Goal: Task Accomplishment & Management: Use online tool/utility

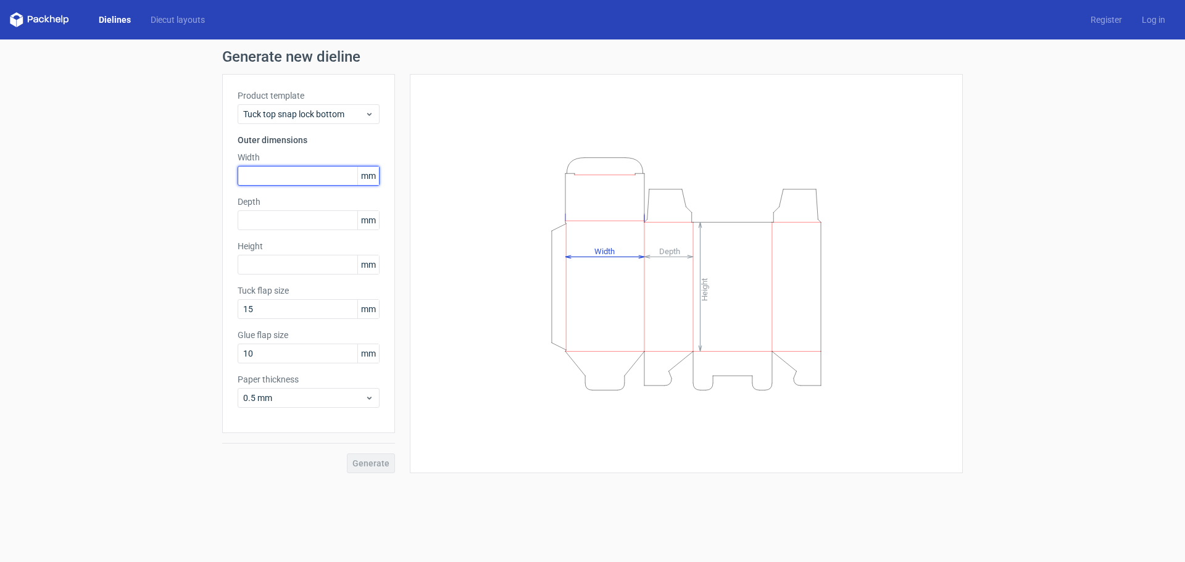
click at [282, 175] on input "text" at bounding box center [309, 176] width 142 height 20
type input "225"
click at [305, 219] on input "text" at bounding box center [309, 221] width 142 height 20
type input "57"
click at [309, 264] on input "text" at bounding box center [309, 265] width 142 height 20
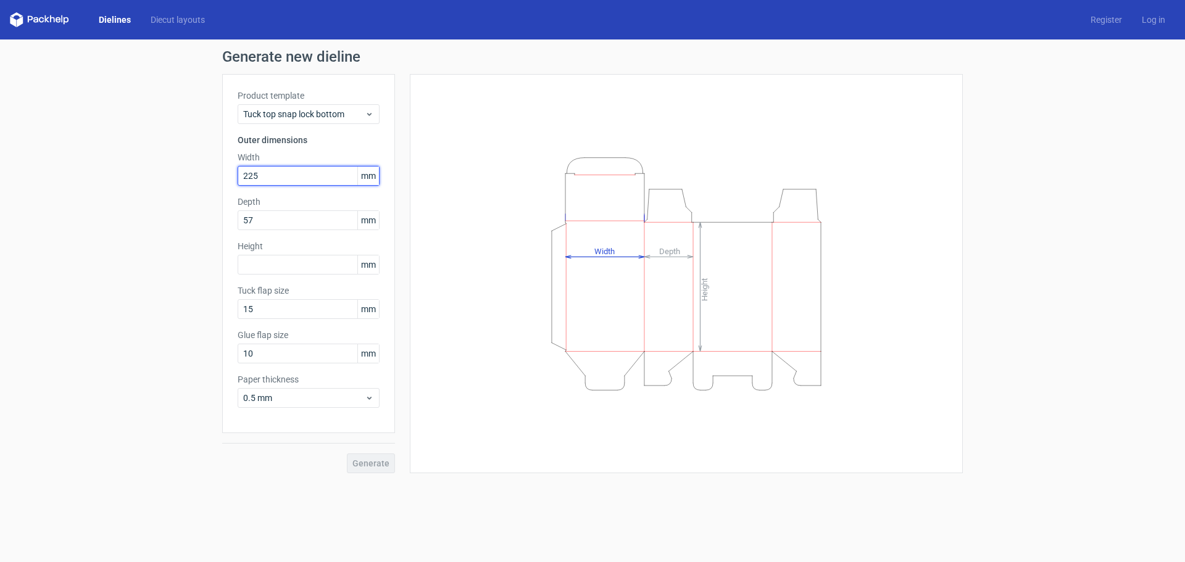
click at [301, 178] on input "225" at bounding box center [309, 176] width 142 height 20
type input "230"
click at [287, 225] on input "57" at bounding box center [309, 221] width 142 height 20
type input "58"
click at [327, 269] on input "text" at bounding box center [309, 265] width 142 height 20
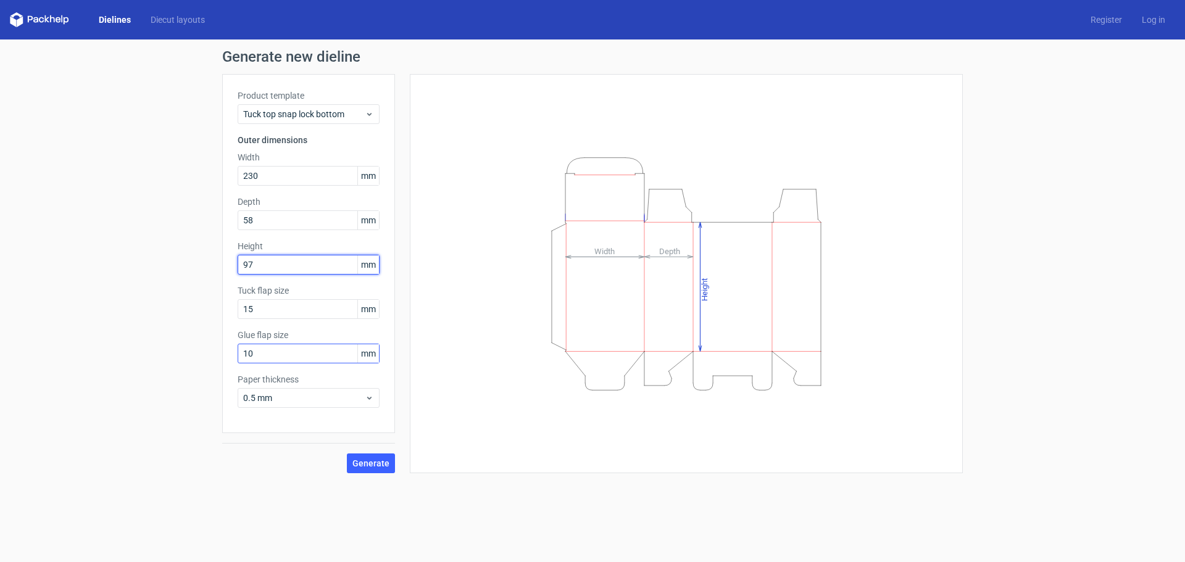
type input "97"
click at [291, 351] on input "10" at bounding box center [309, 354] width 142 height 20
click at [376, 467] on span "Generate" at bounding box center [371, 463] width 37 height 9
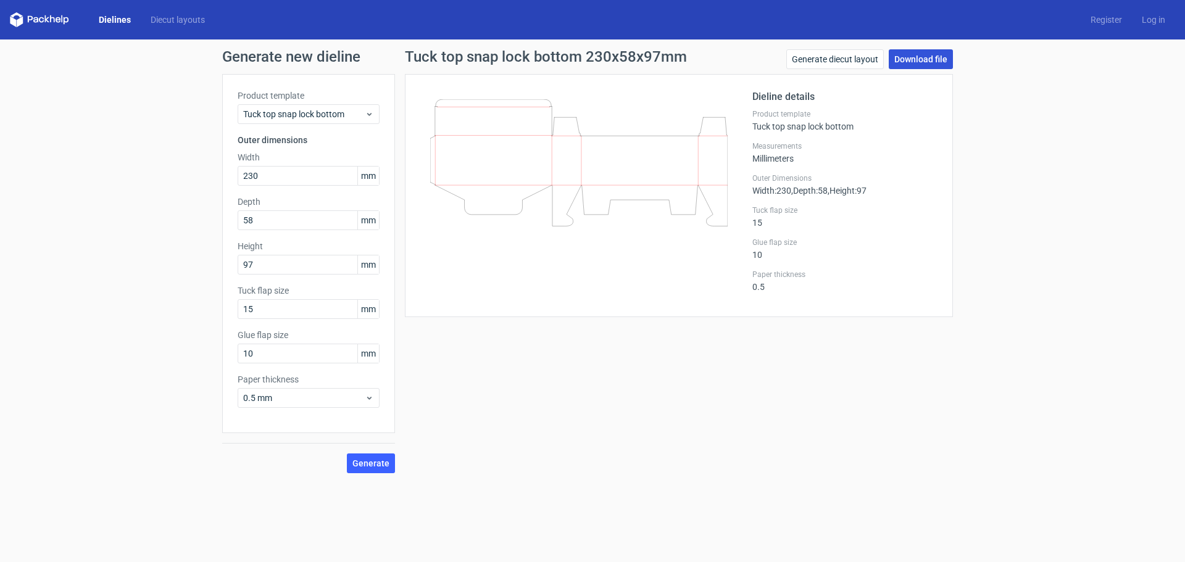
click at [914, 62] on link "Download file" at bounding box center [921, 59] width 64 height 20
click at [698, 470] on div "Tuck top snap lock bottom 230x58x97mm Generate diecut layout Download file Diel…" at bounding box center [679, 261] width 568 height 424
click at [921, 66] on link "Download file" at bounding box center [921, 59] width 64 height 20
drag, startPoint x: 299, startPoint y: 311, endPoint x: 85, endPoint y: 295, distance: 214.2
click at [85, 295] on div "Generate new dieline Product template Tuck top snap lock bottom Outer dimension…" at bounding box center [592, 262] width 1185 height 444
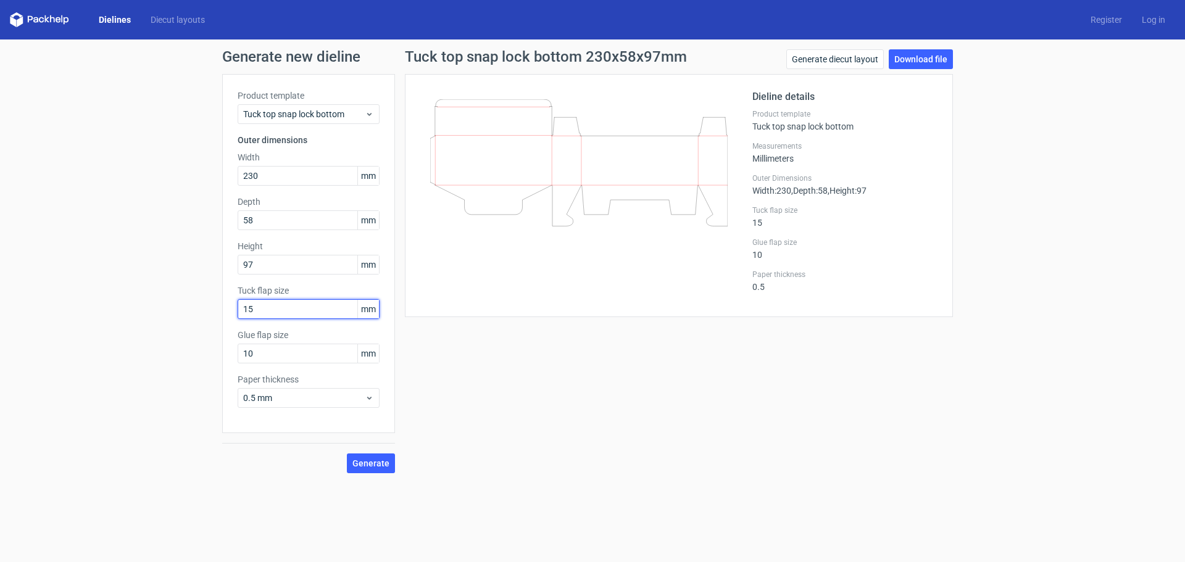
paste input "80679"
drag, startPoint x: 284, startPoint y: 312, endPoint x: 158, endPoint y: 306, distance: 126.1
click at [158, 306] on div "Generate new dieline Product template Tuck top snap lock bottom Outer dimension…" at bounding box center [592, 262] width 1185 height 444
click at [251, 309] on input "80679" at bounding box center [309, 309] width 142 height 20
click at [253, 314] on input "80679" at bounding box center [309, 309] width 142 height 20
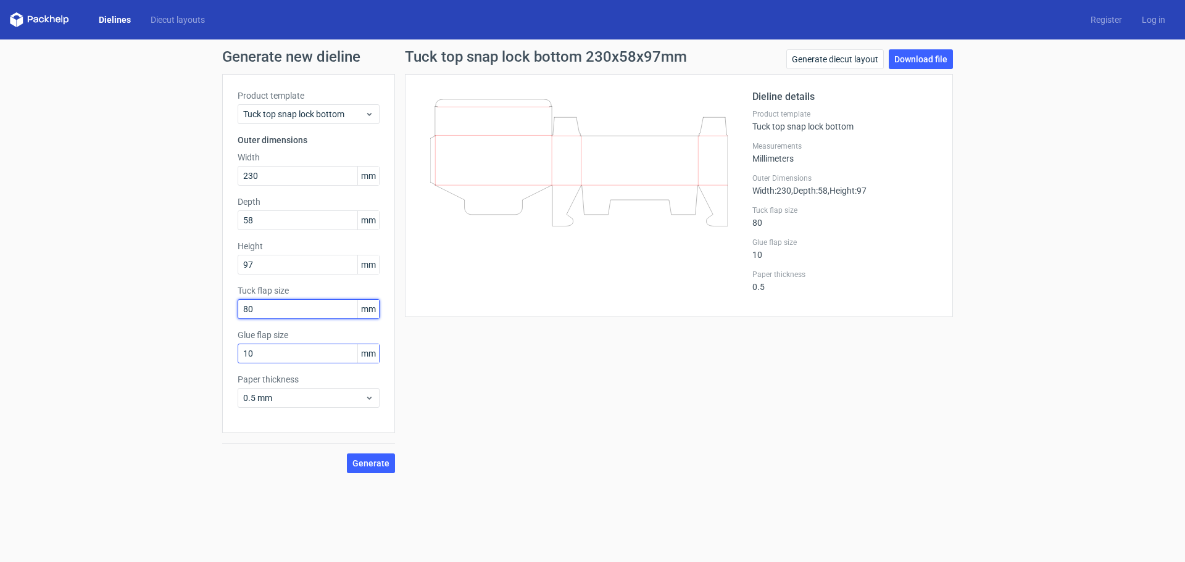
type input "80"
click at [317, 361] on input "10" at bounding box center [309, 354] width 142 height 20
click at [380, 461] on span "Generate" at bounding box center [371, 463] width 37 height 9
click at [382, 462] on span "Generate" at bounding box center [371, 463] width 37 height 9
click at [262, 267] on input "97" at bounding box center [309, 265] width 142 height 20
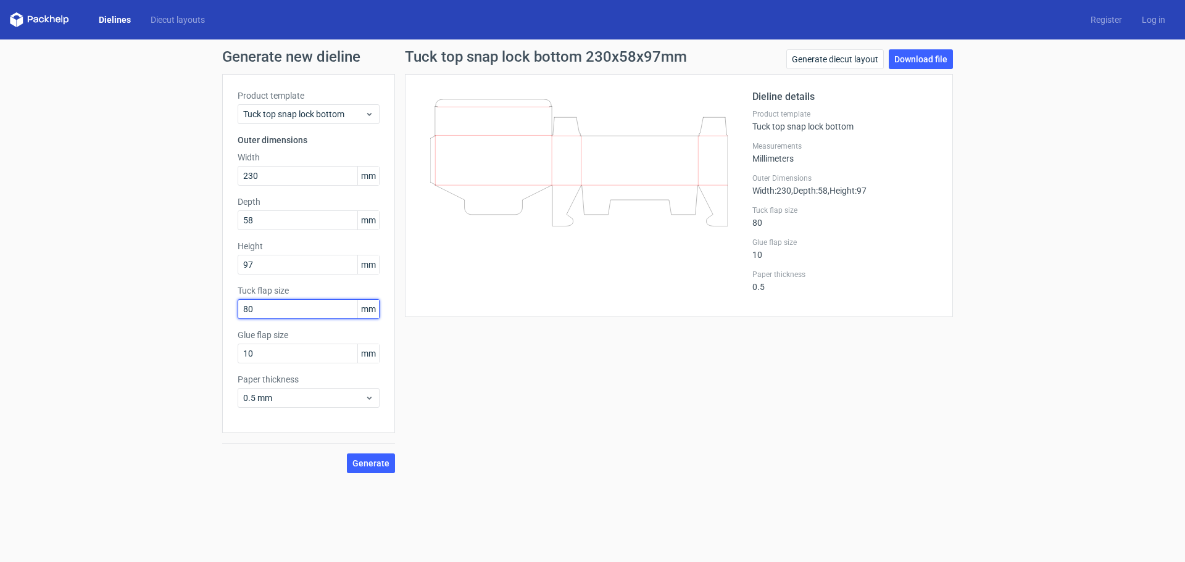
click at [269, 311] on input "80" at bounding box center [309, 309] width 142 height 20
click at [280, 360] on input "10" at bounding box center [309, 354] width 142 height 20
click at [290, 313] on input "80" at bounding box center [309, 309] width 142 height 20
click at [897, 68] on link "Download file" at bounding box center [921, 59] width 64 height 20
